Goal: Transaction & Acquisition: Book appointment/travel/reservation

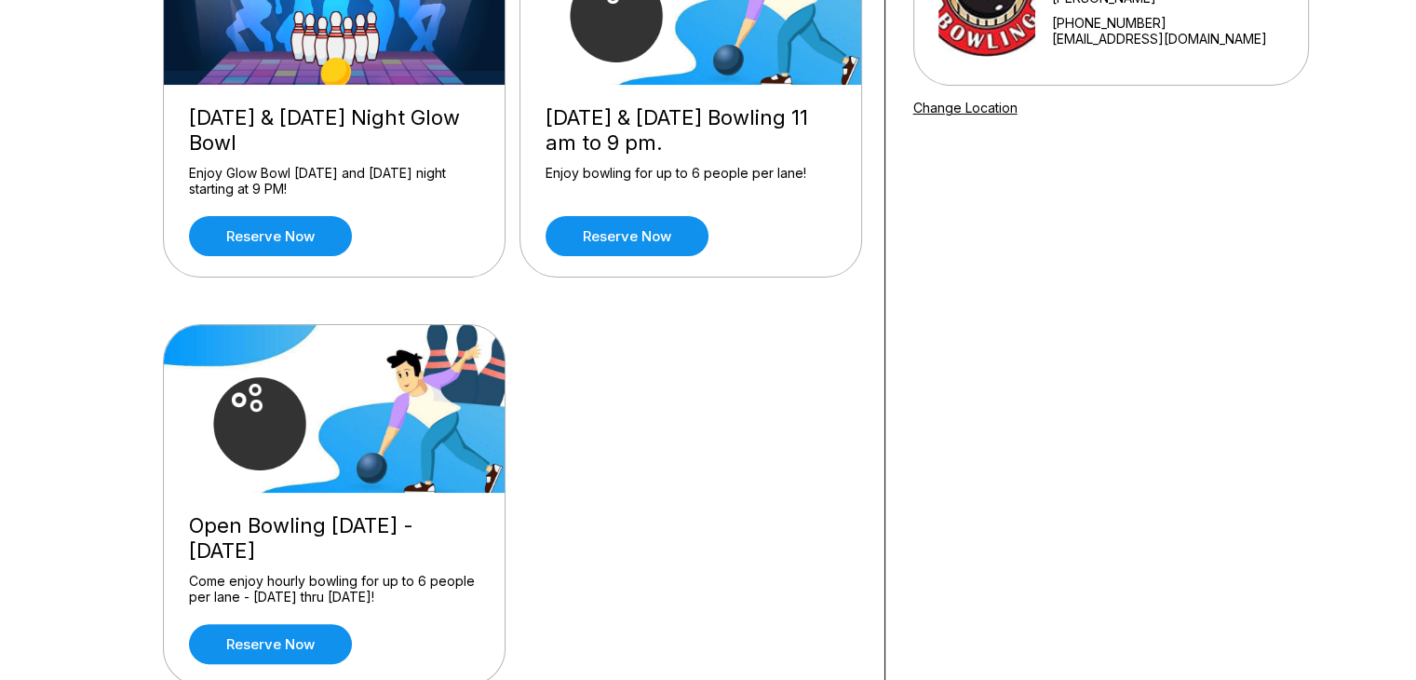
scroll to position [373, 0]
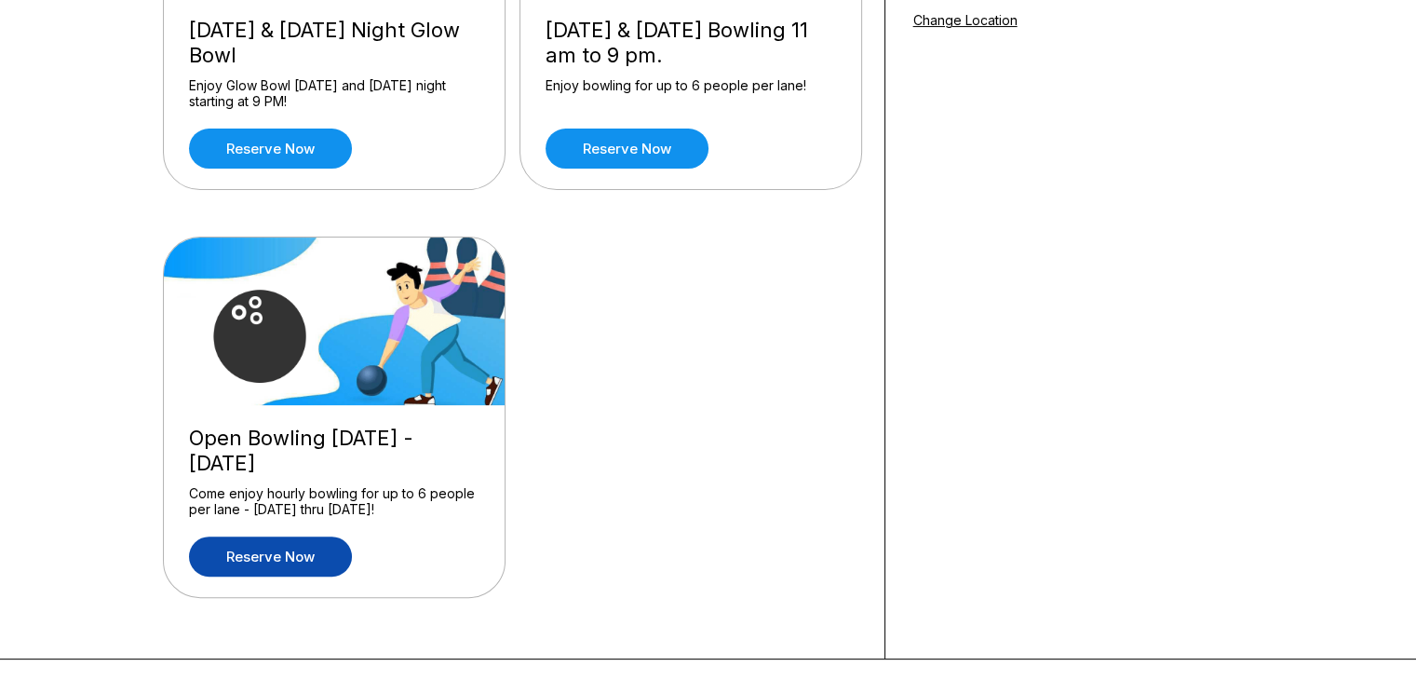
click at [310, 548] on link "Reserve now" at bounding box center [270, 556] width 163 height 40
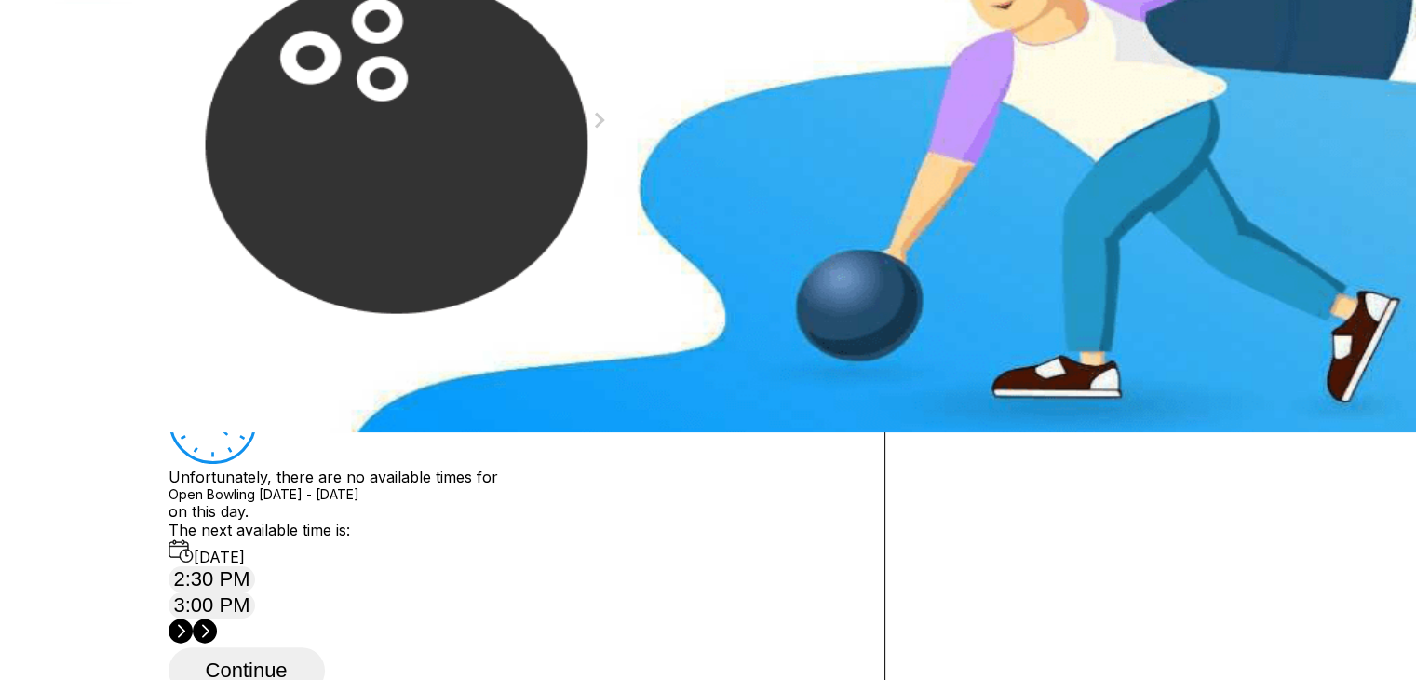
scroll to position [373, 0]
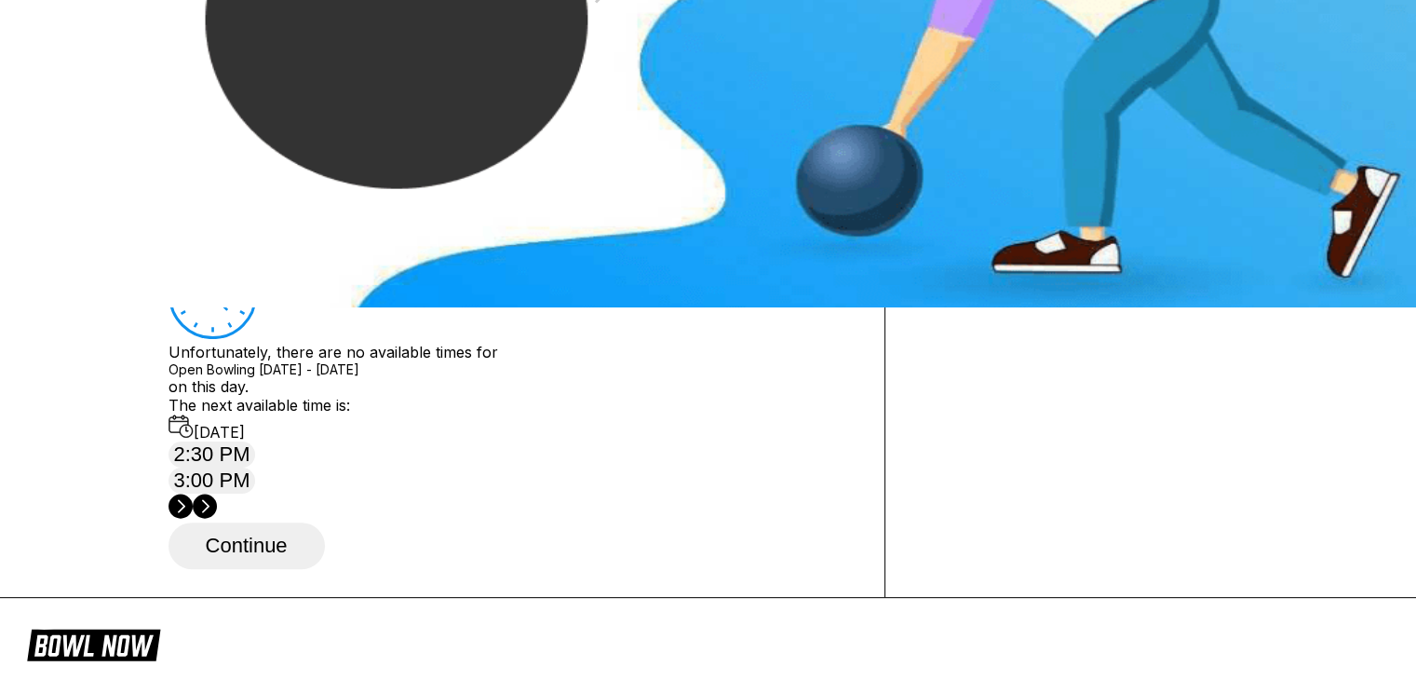
click at [203, 188] on div "26" at bounding box center [190, 175] width 25 height 25
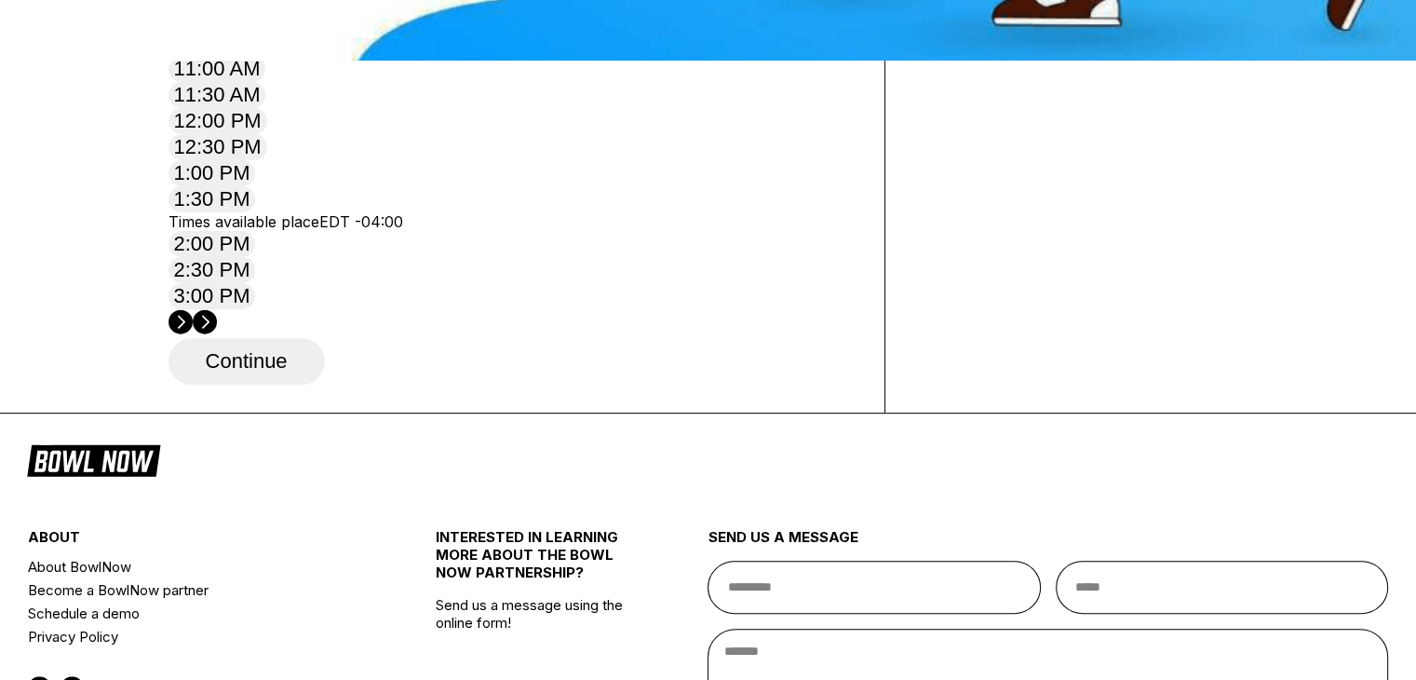
scroll to position [745, 0]
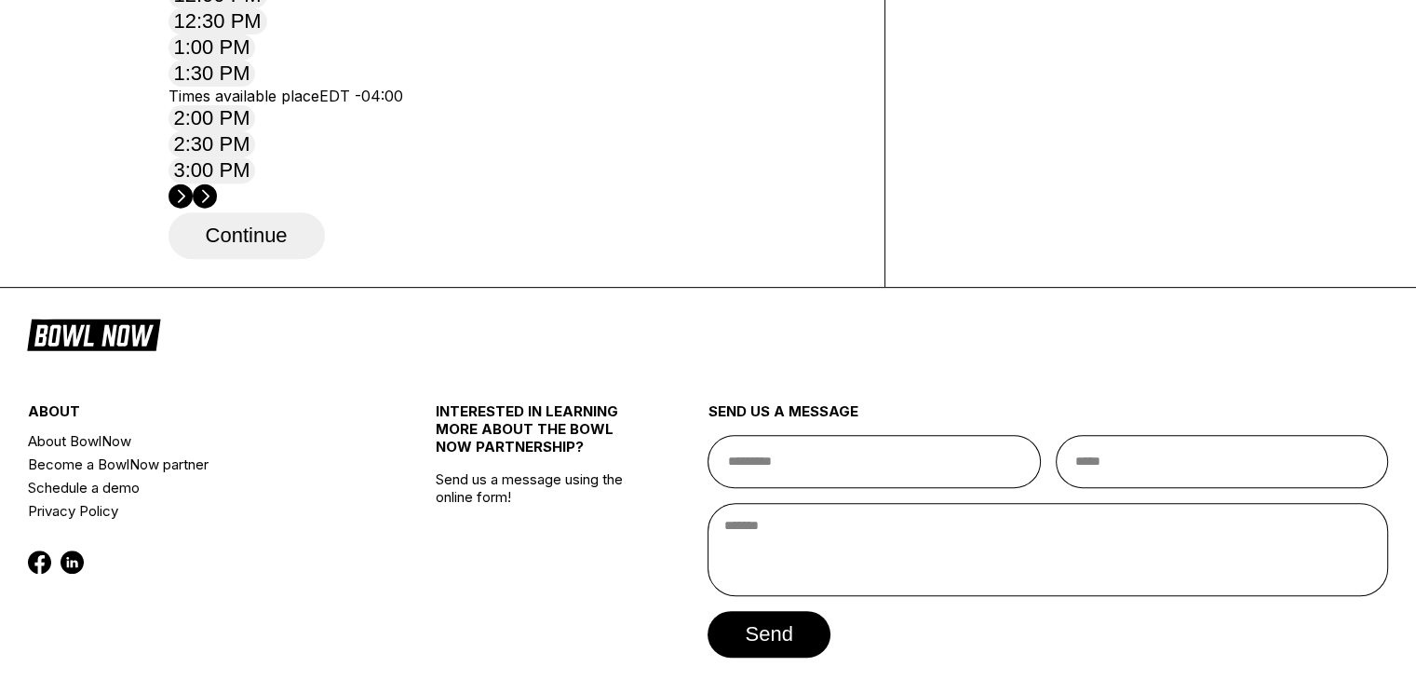
click at [217, 183] on circle at bounding box center [205, 195] width 24 height 24
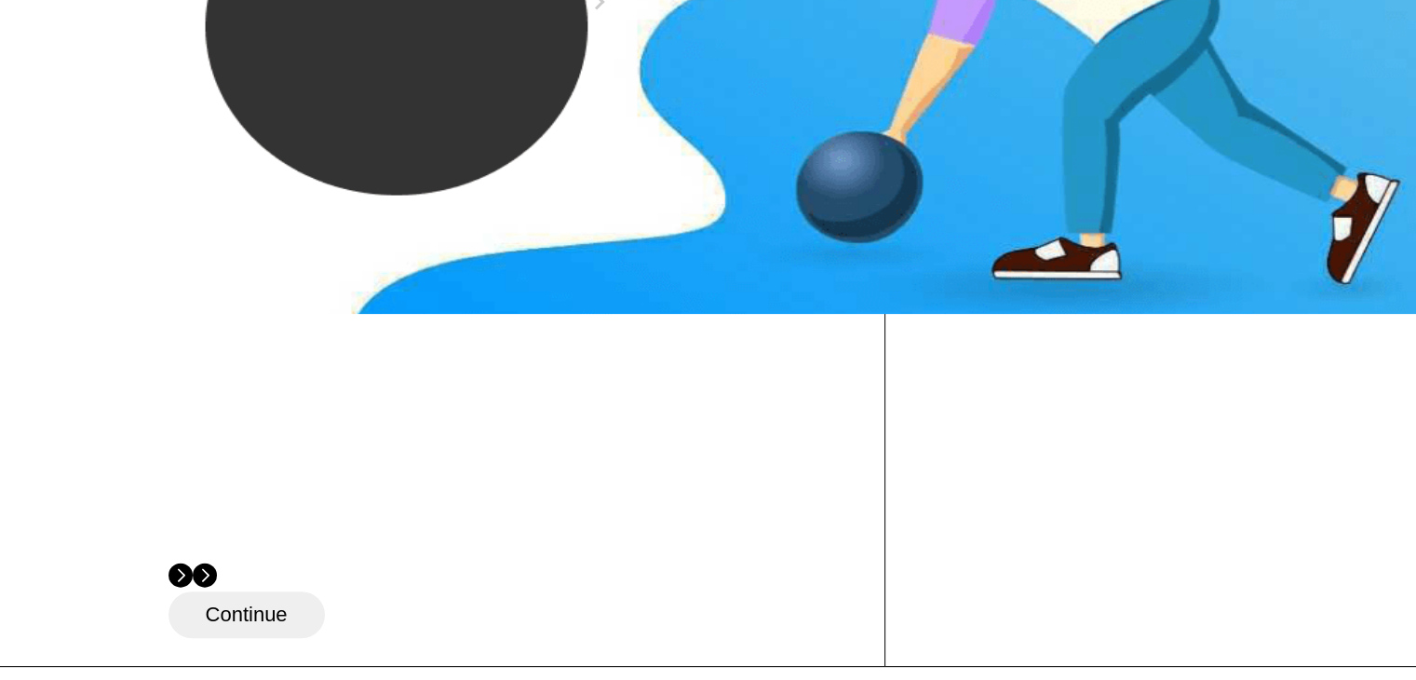
scroll to position [620, 0]
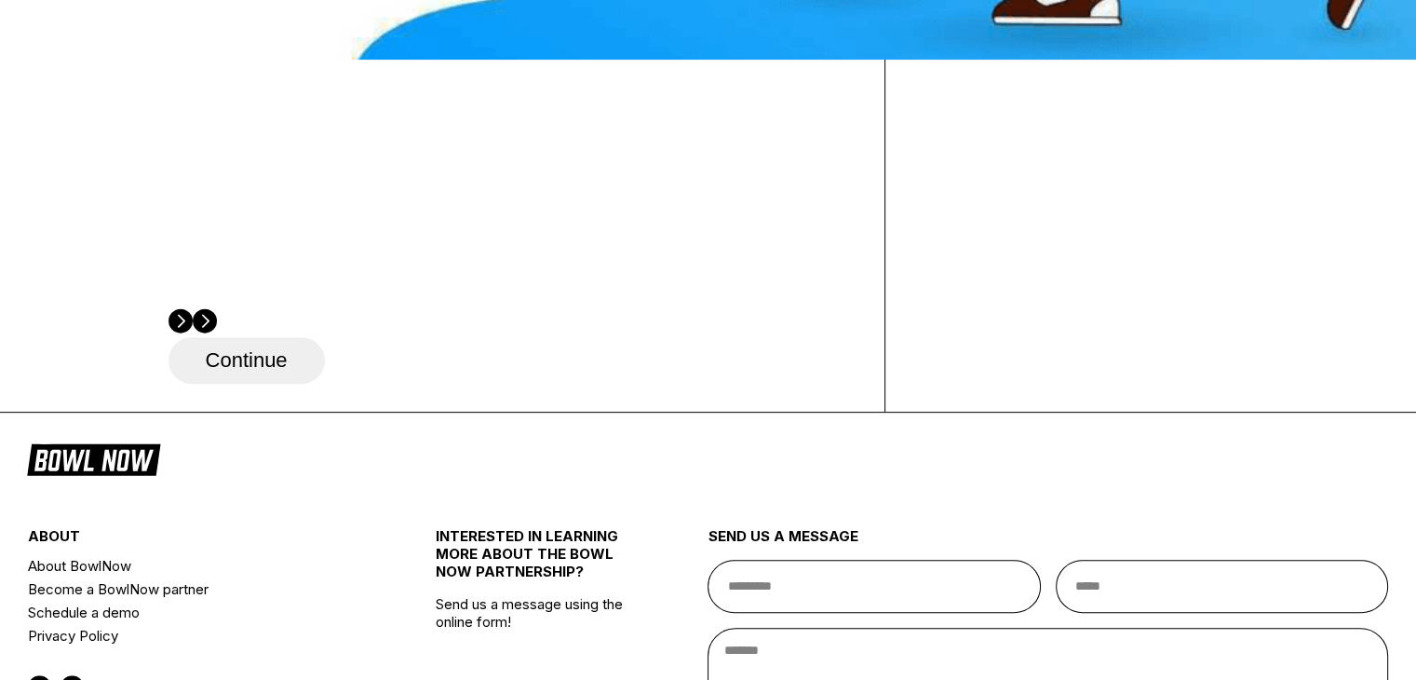
click at [193, 308] on circle at bounding box center [181, 320] width 24 height 24
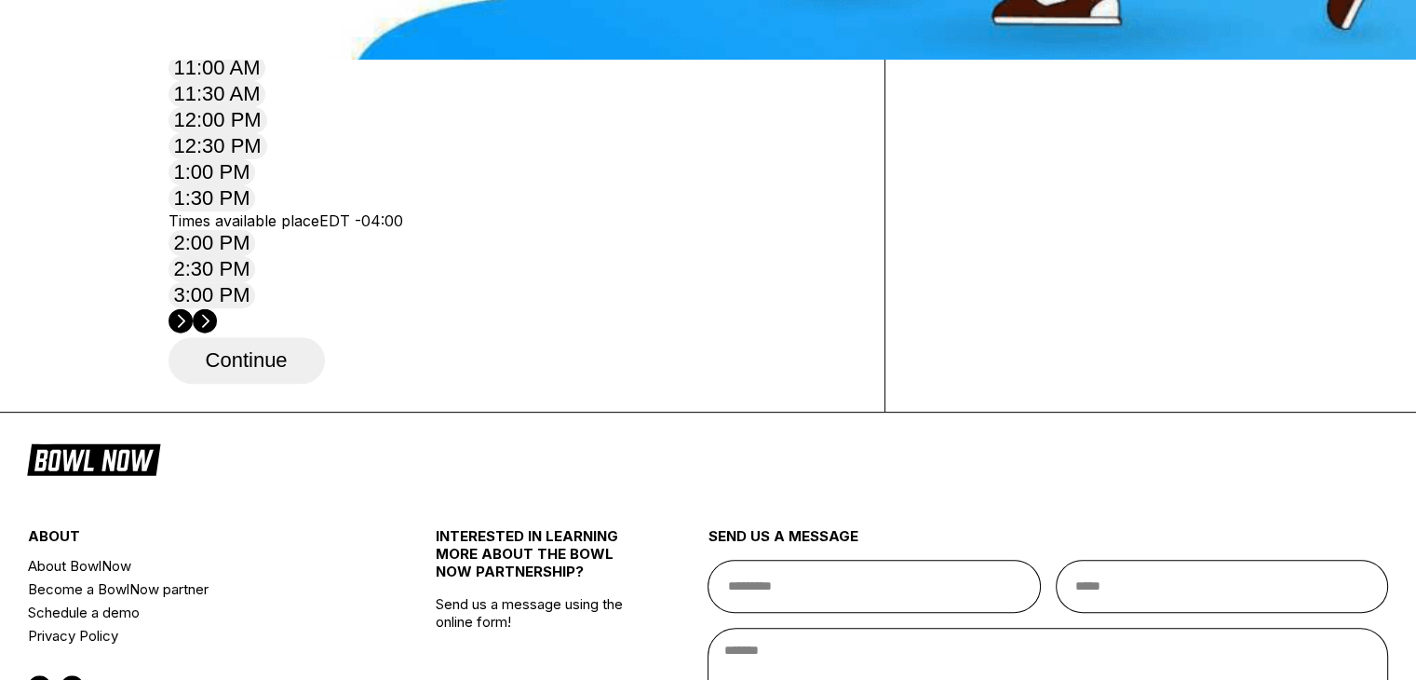
click at [217, 308] on circle at bounding box center [205, 320] width 24 height 24
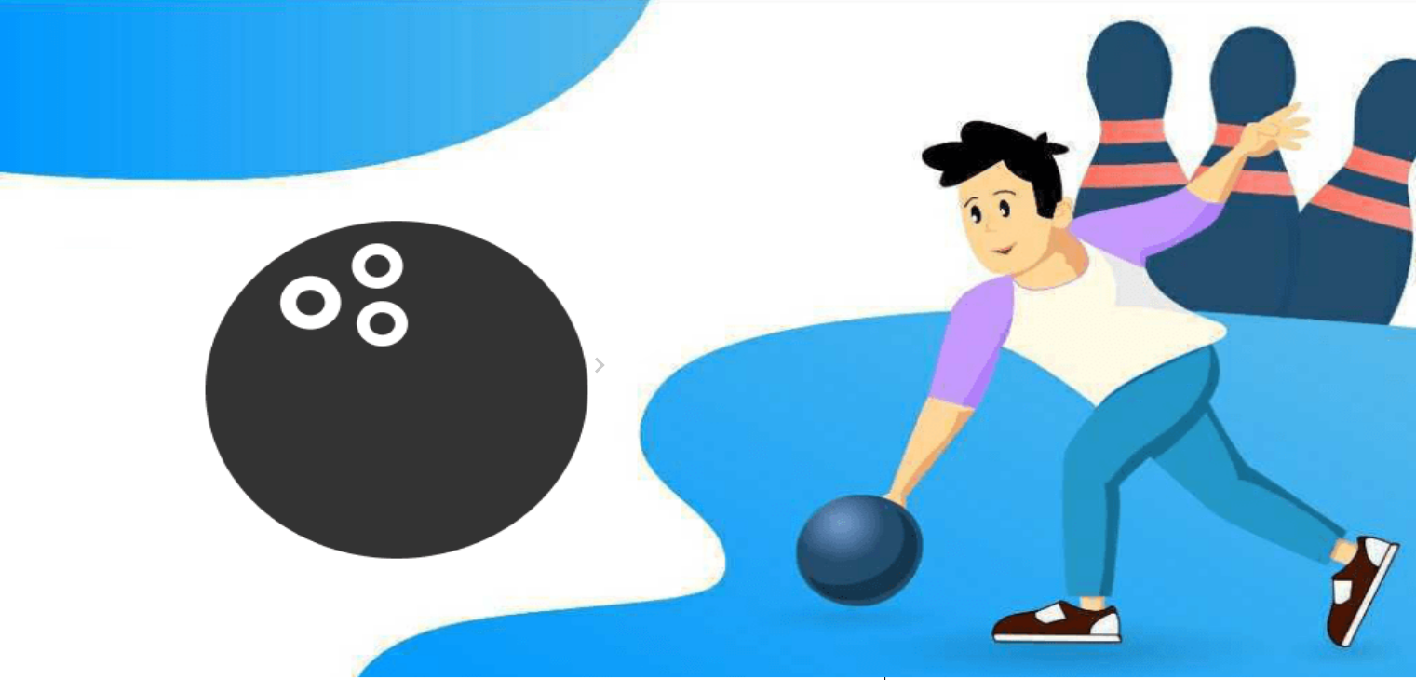
scroll to position [0, 0]
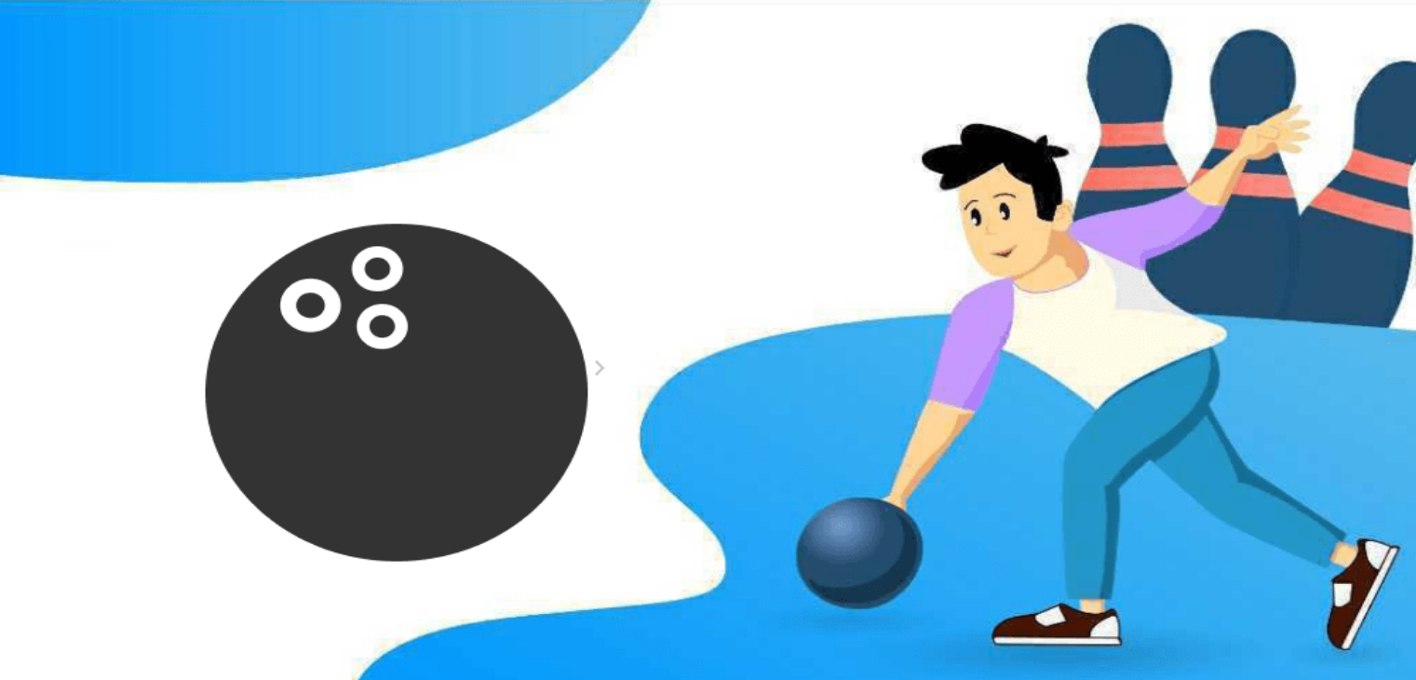
click at [301, 270] on button at bounding box center [313, 261] width 25 height 20
click at [326, 250] on button at bounding box center [338, 240] width 25 height 20
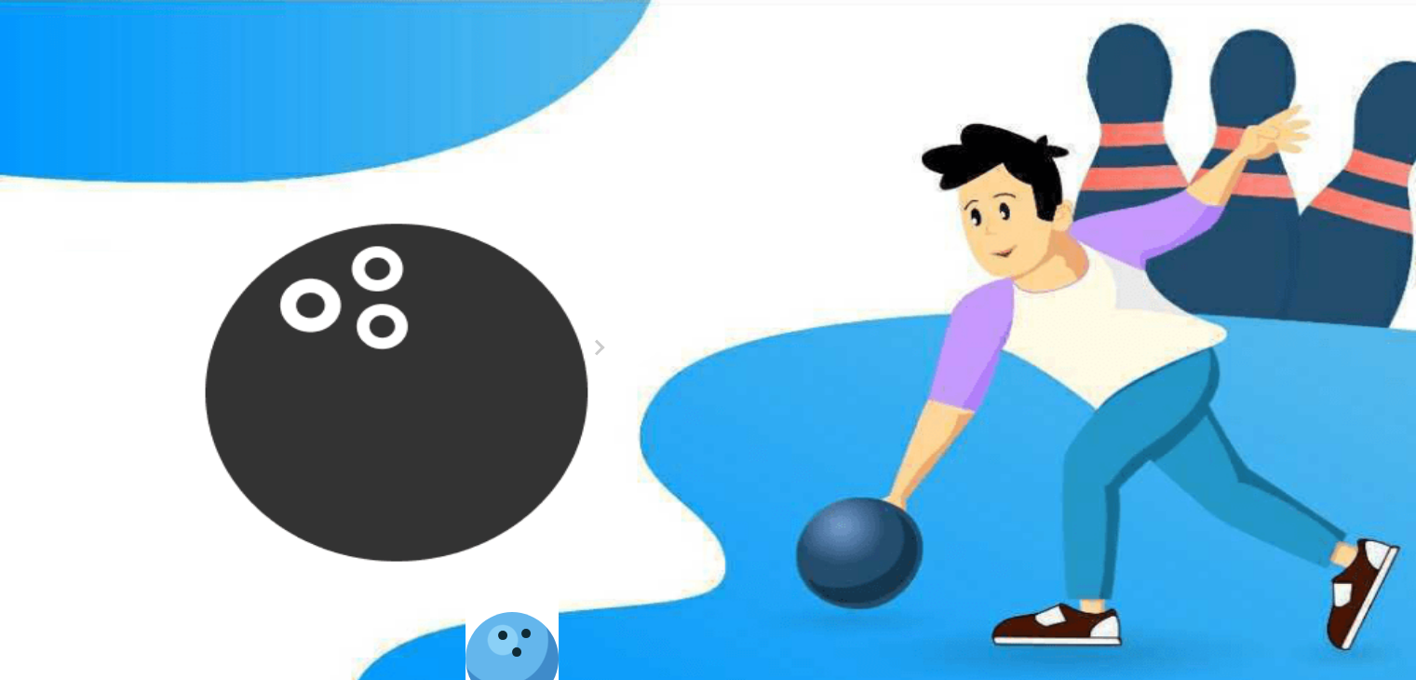
click at [326, 250] on button at bounding box center [338, 240] width 25 height 20
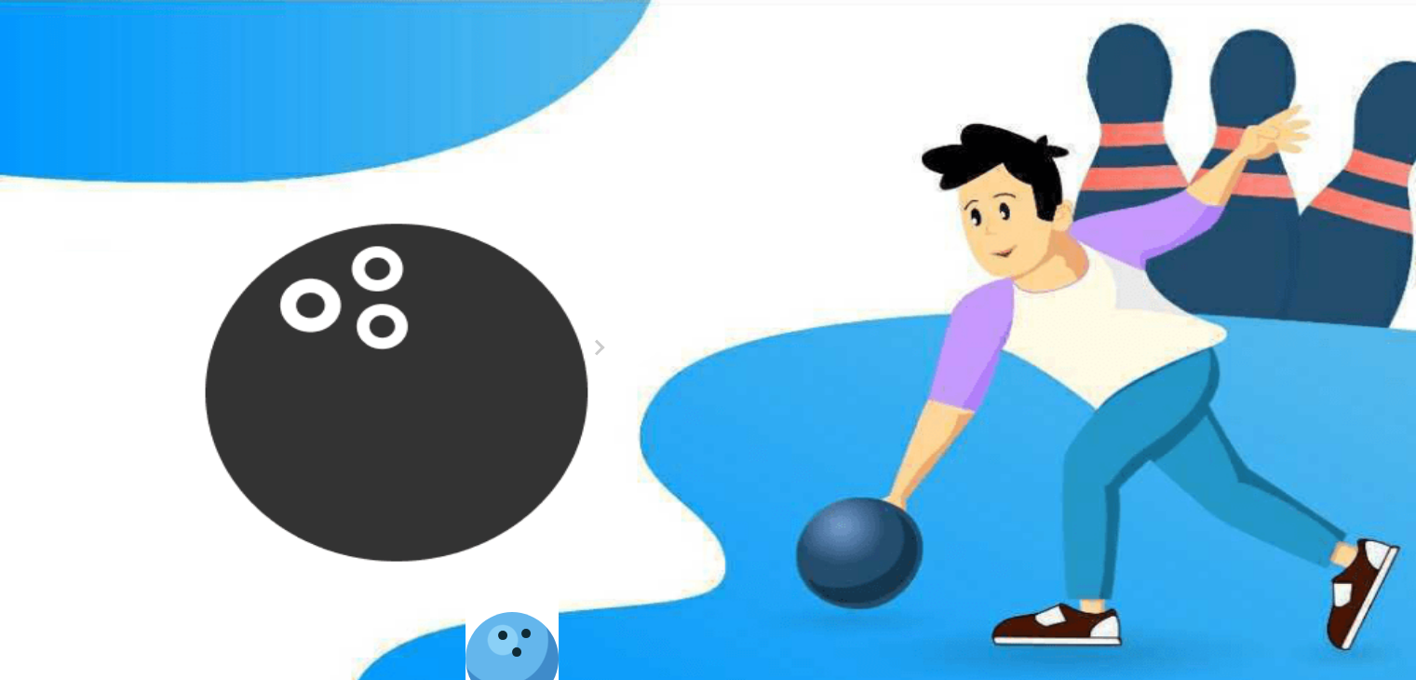
click at [326, 250] on button at bounding box center [338, 240] width 25 height 20
type input "**"
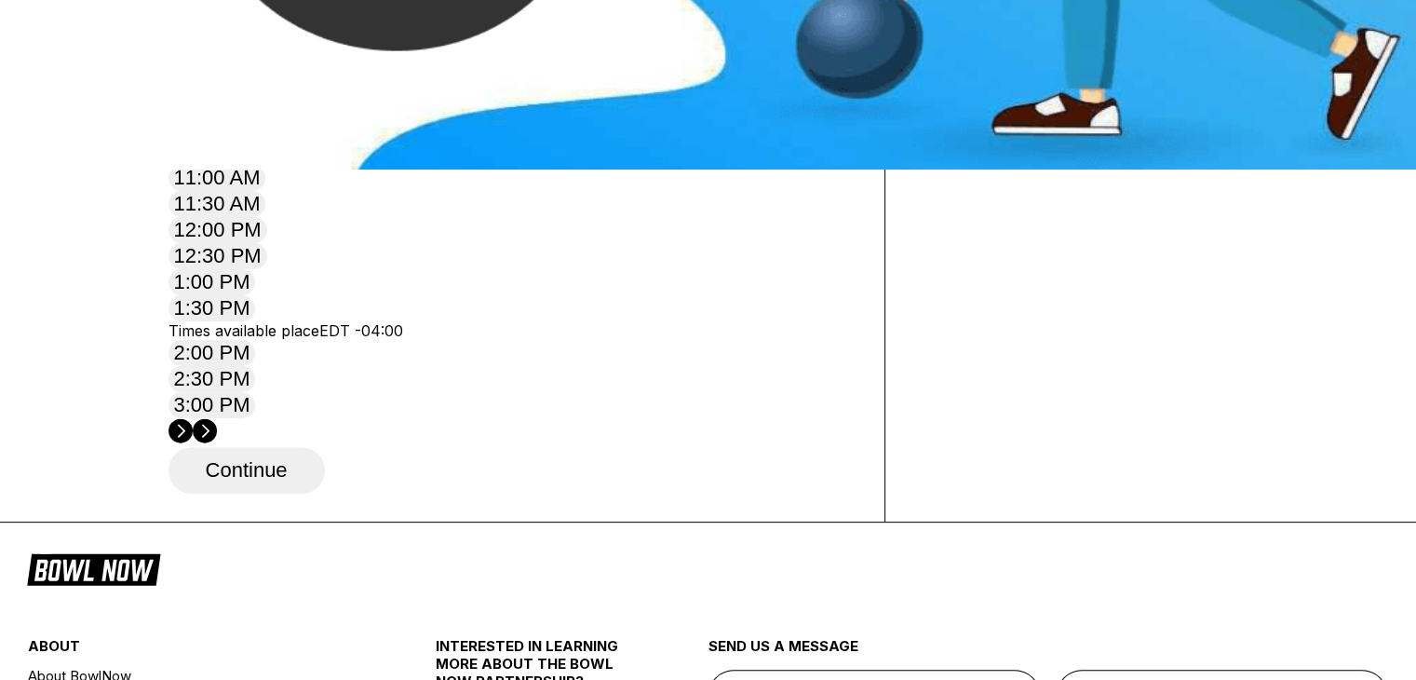
scroll to position [620, 0]
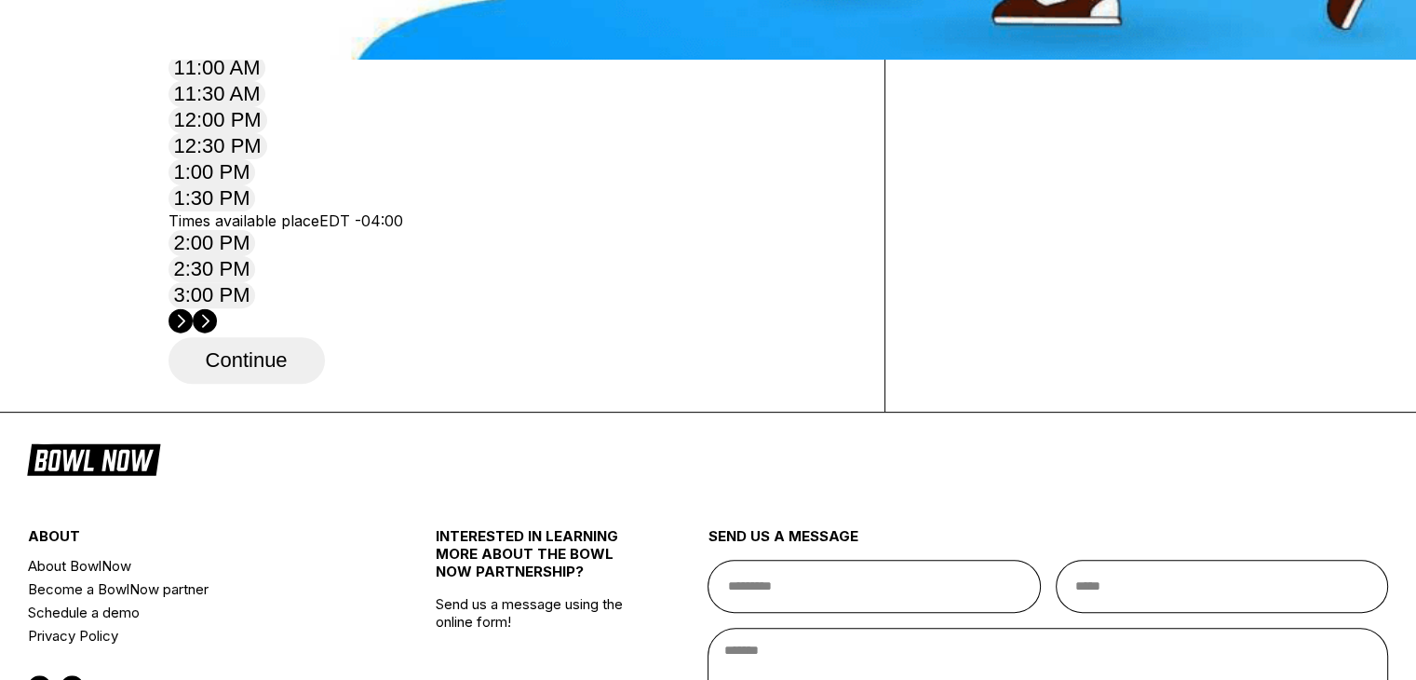
click at [217, 308] on circle at bounding box center [205, 320] width 24 height 24
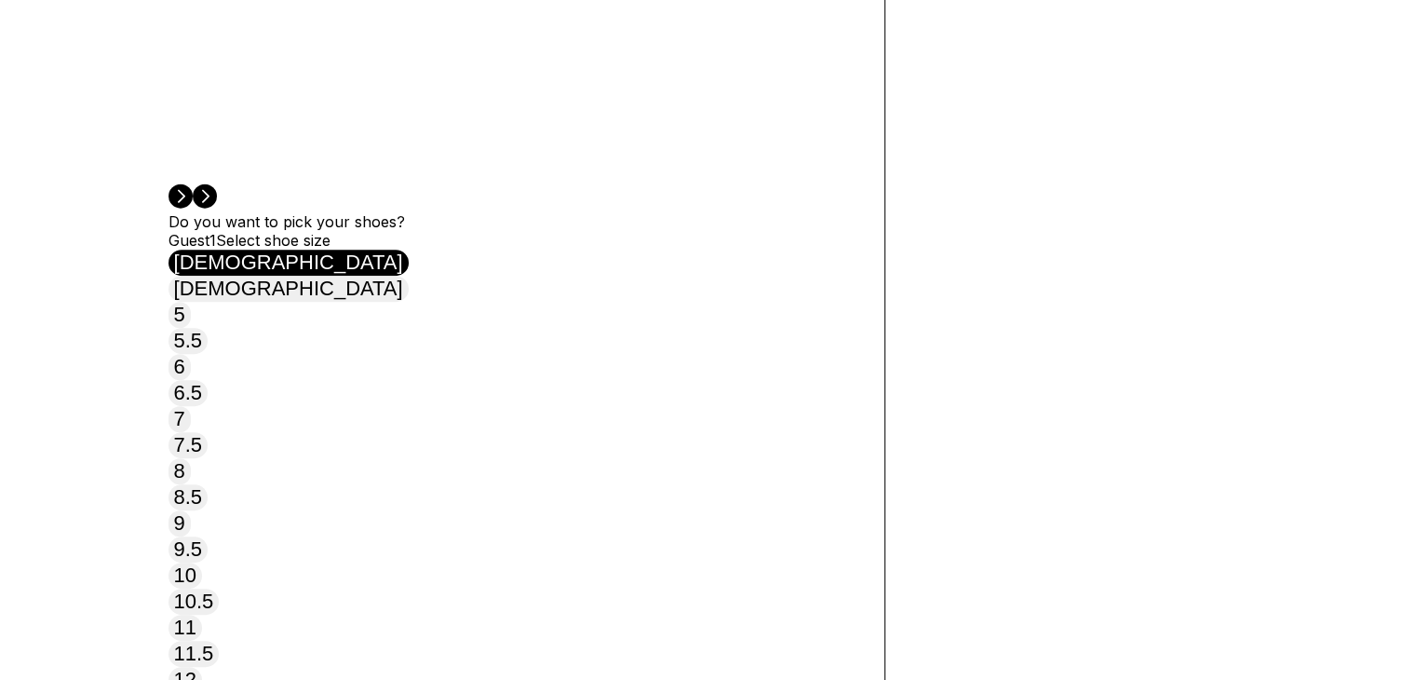
scroll to position [1118, 0]
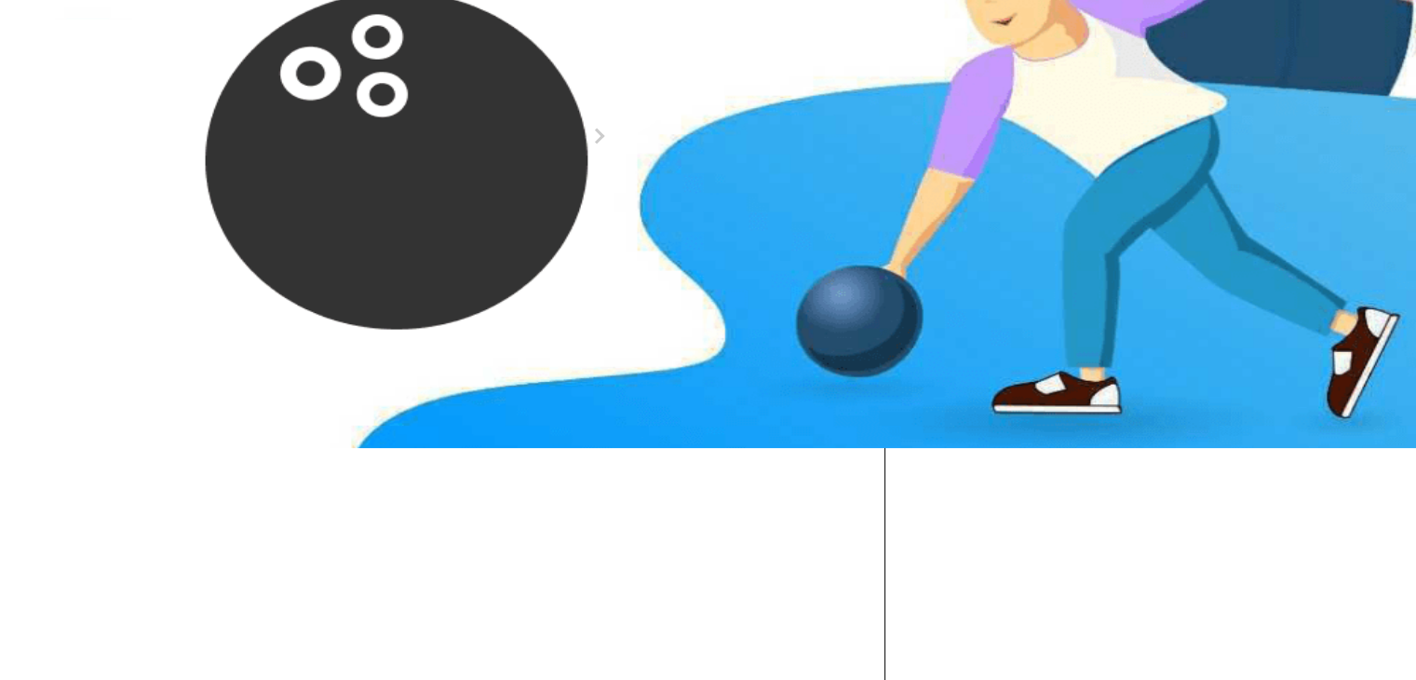
scroll to position [0, 0]
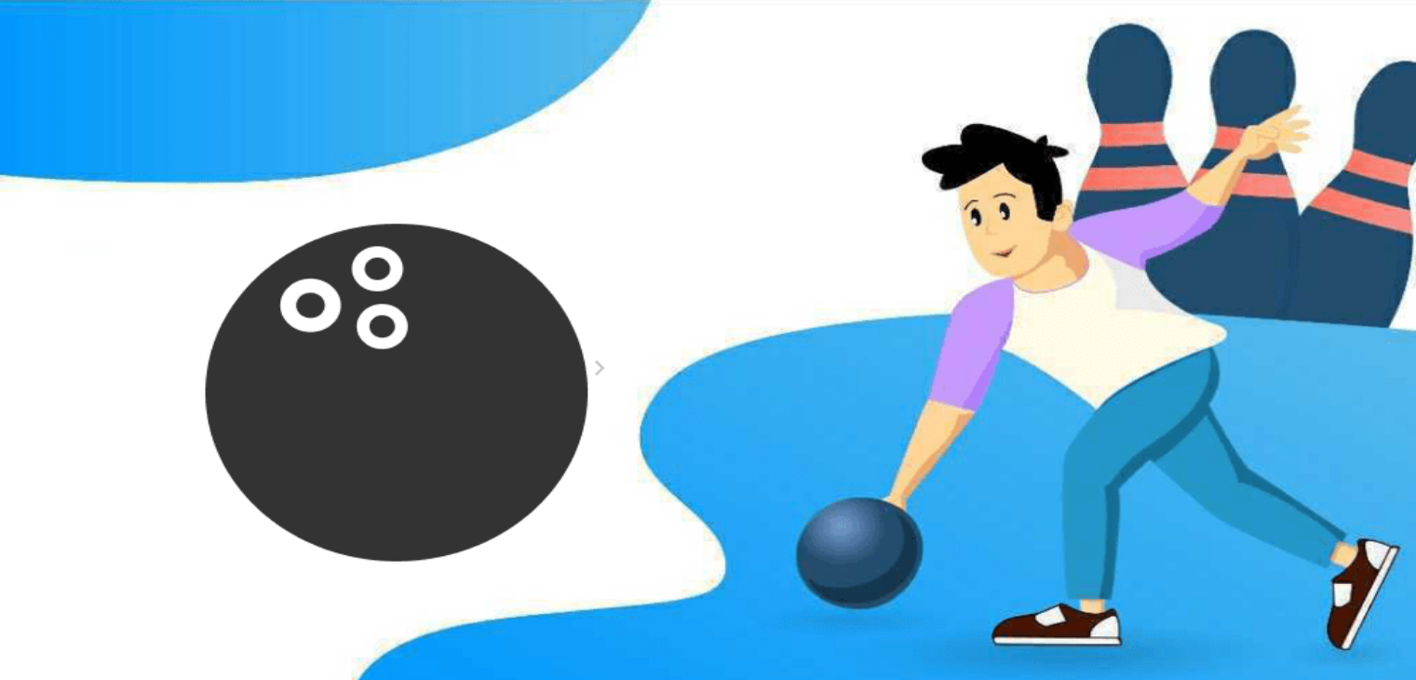
click at [117, 42] on icon at bounding box center [115, 48] width 133 height 35
